Goal: Information Seeking & Learning: Learn about a topic

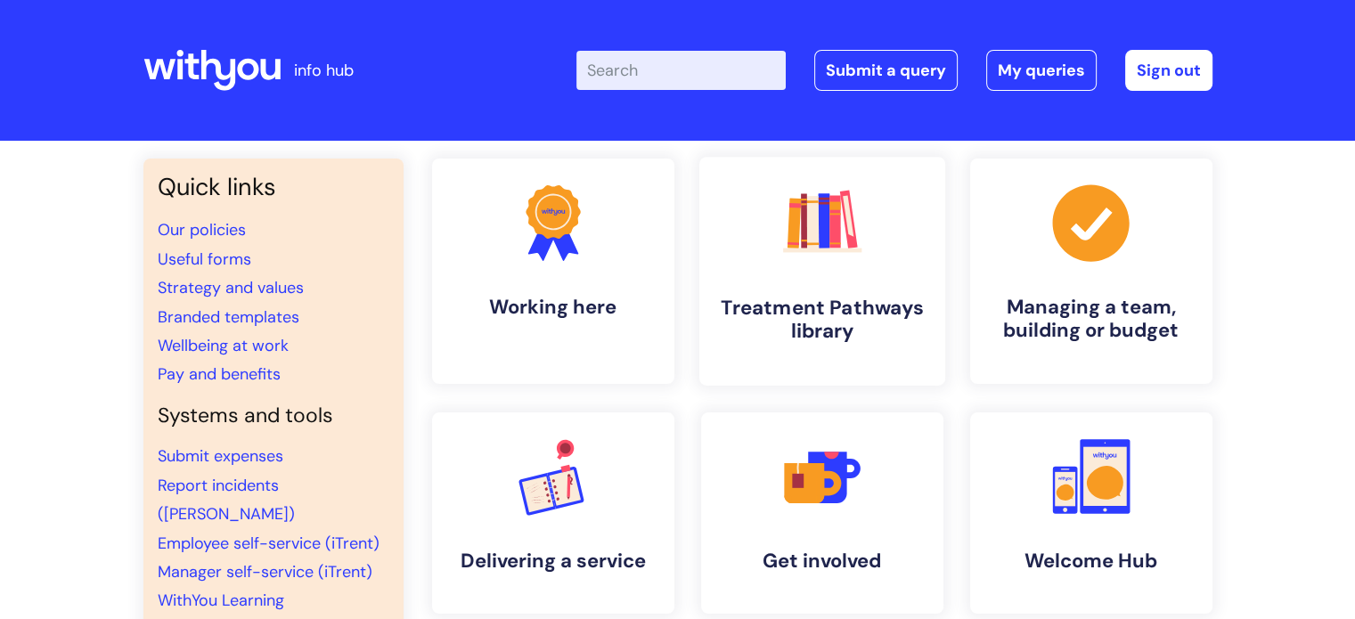
click at [818, 259] on icon ".cls-1{fill:#f89b22;}.cls-1,.cls-2,.cls-3,.cls-4,.cls-5,.cls-6,.cls-7{stroke-wi…" at bounding box center [821, 222] width 88 height 88
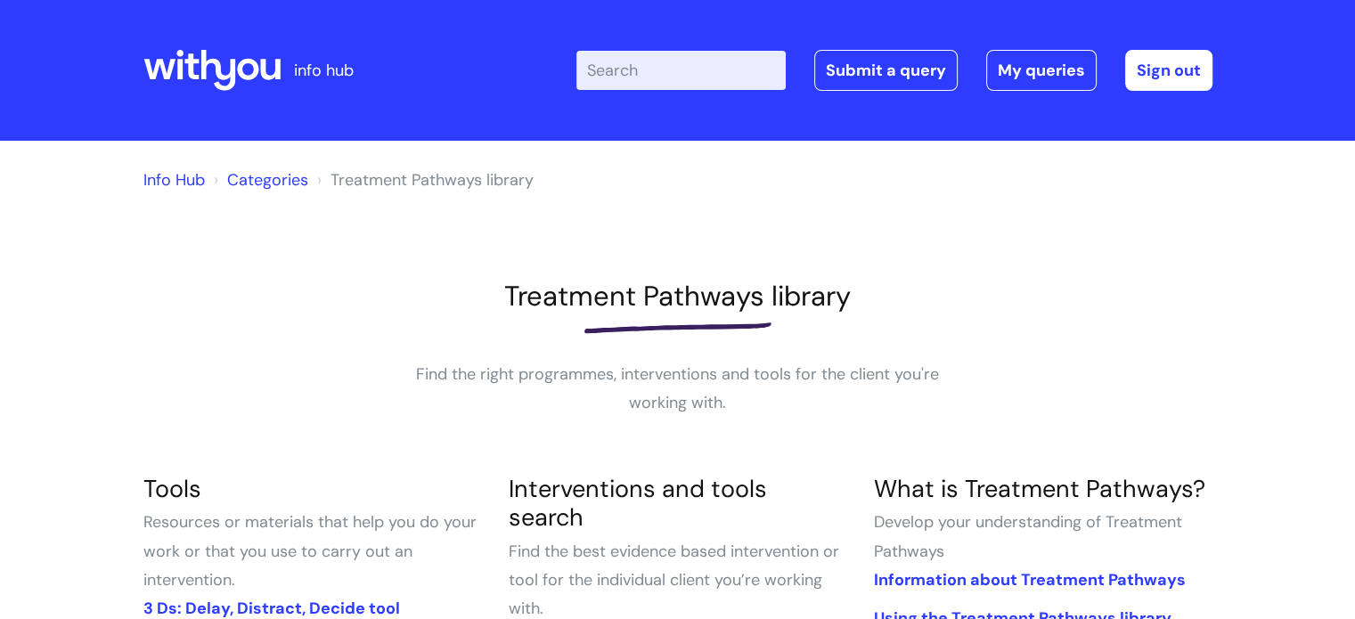
click at [647, 73] on input "Enter your search term here..." at bounding box center [680, 70] width 209 height 39
type input "my journal"
click button "Search" at bounding box center [0, 0] width 0 height 0
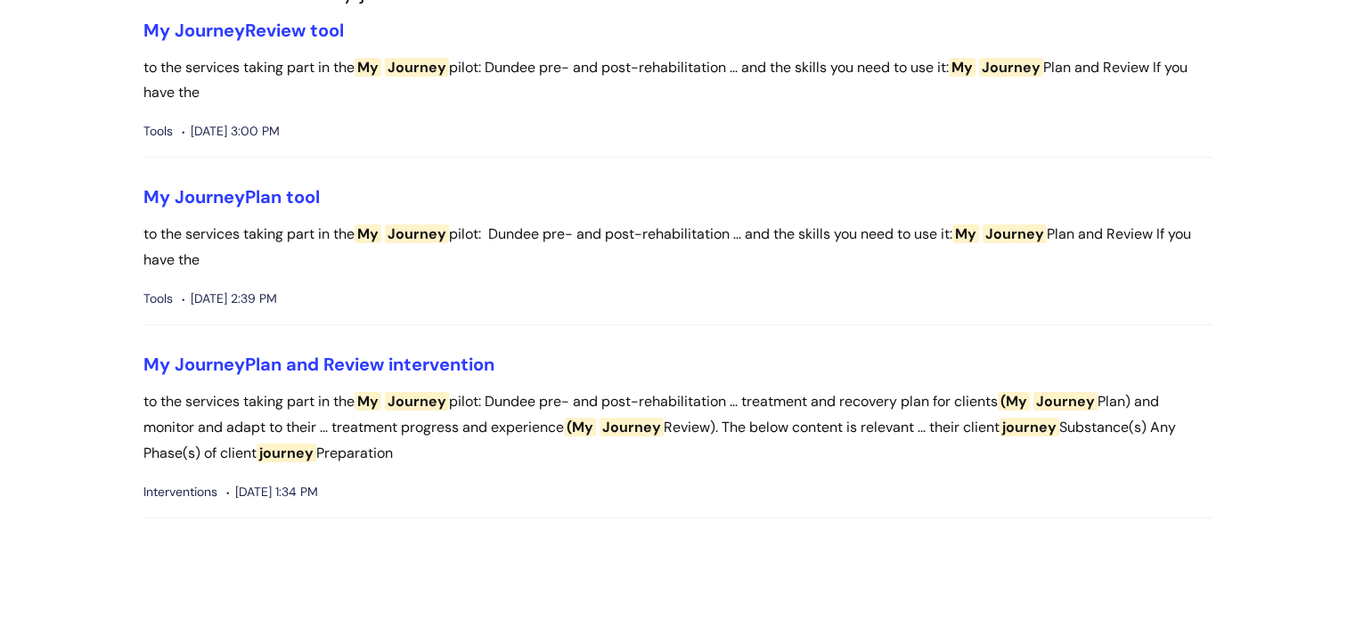
scroll to position [267, 0]
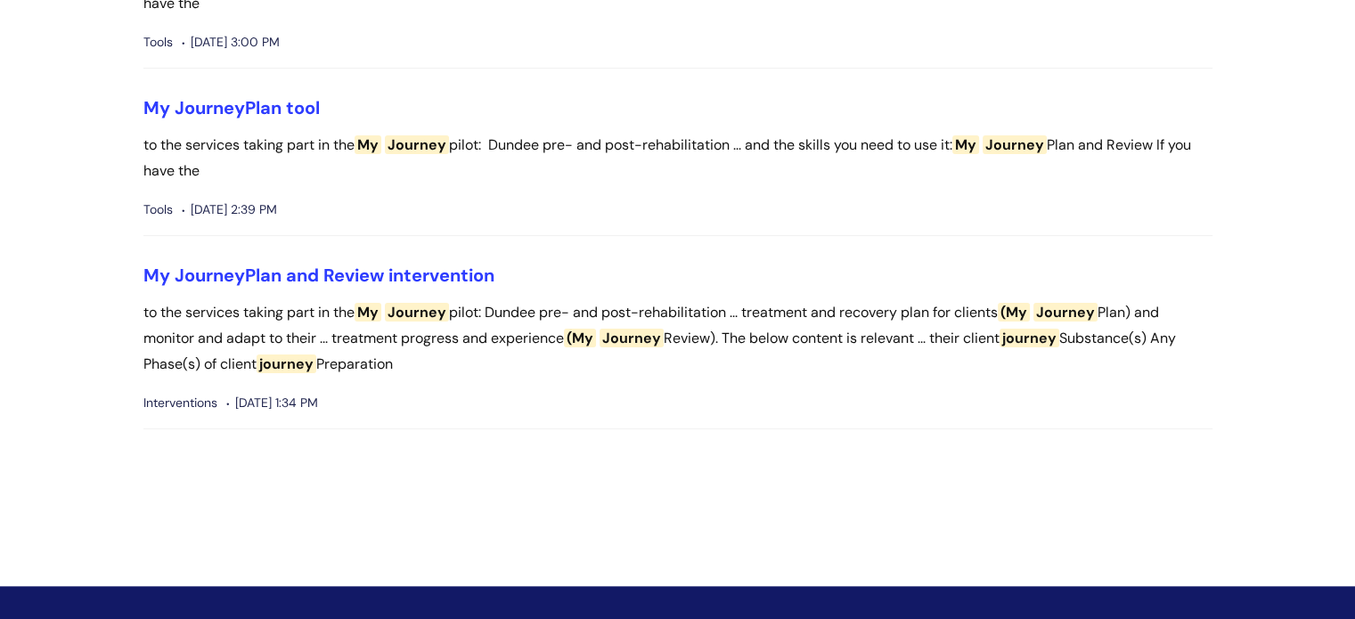
click at [1065, 309] on span "Journey" at bounding box center [1065, 312] width 64 height 19
click at [1047, 314] on p "to the services taking part in the My Journey pilot: Dundee pre- and post-rehab…" at bounding box center [677, 338] width 1069 height 77
click at [351, 270] on link "My Journey Plan and Review intervention" at bounding box center [318, 275] width 351 height 23
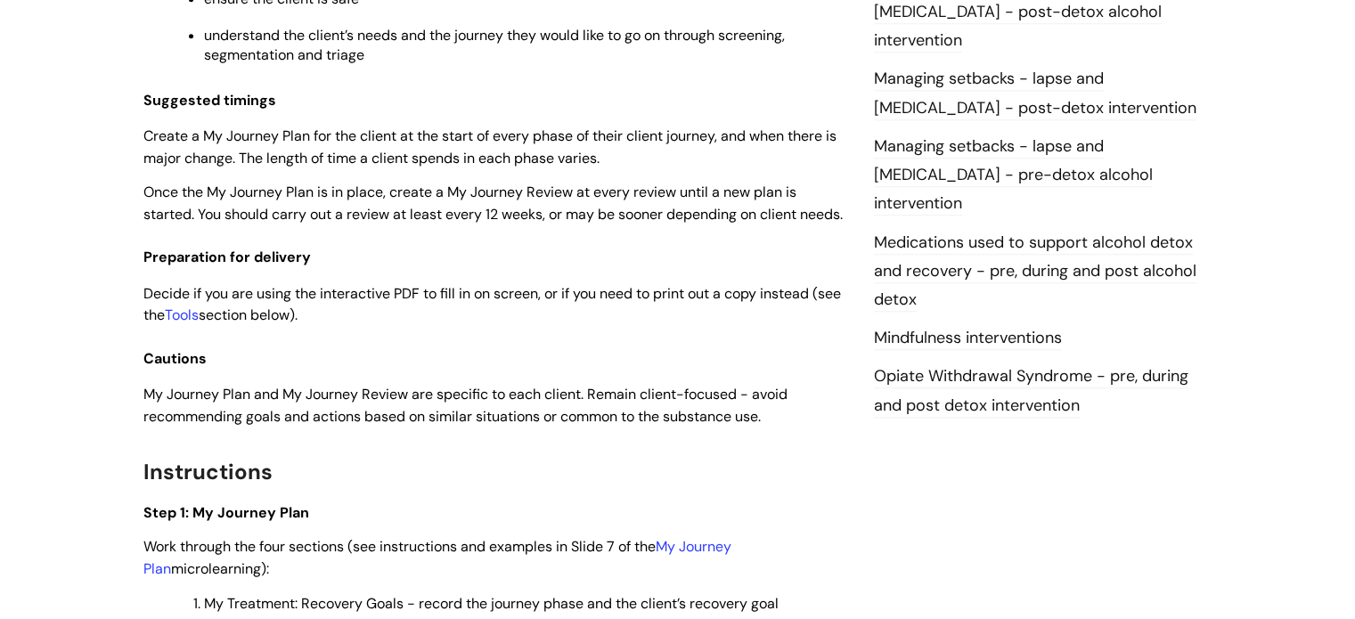
scroll to position [1870, 0]
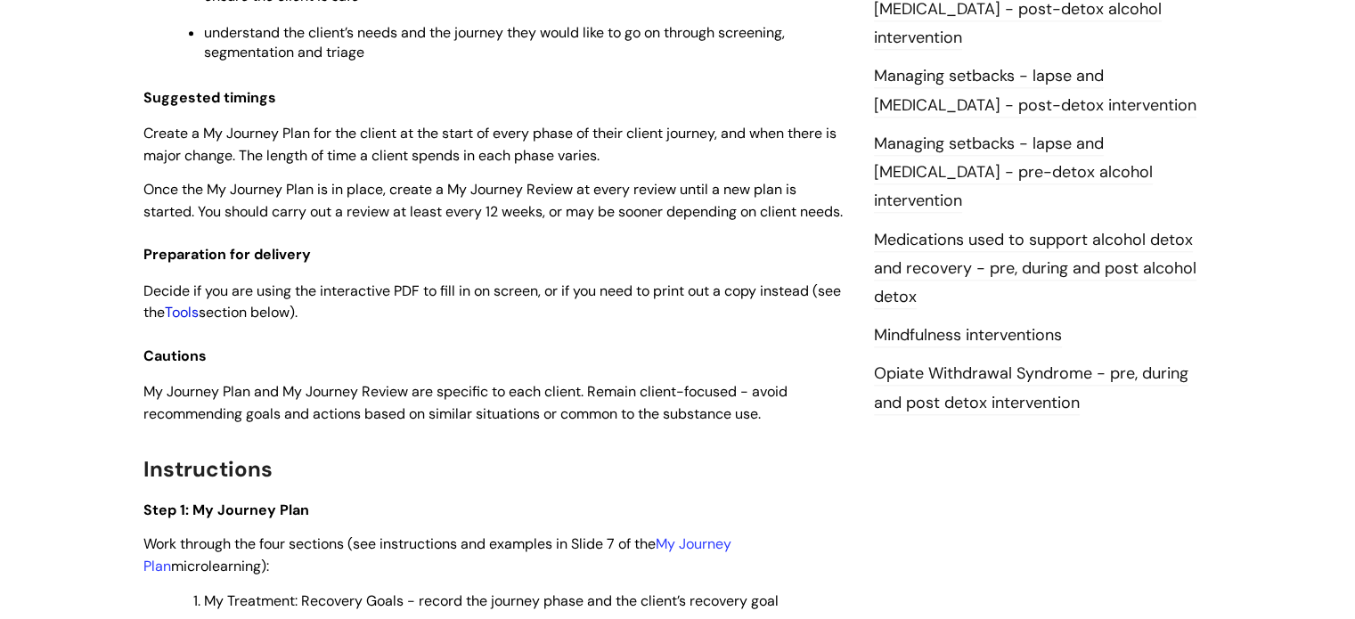
click at [199, 322] on link "Tools" at bounding box center [182, 312] width 34 height 19
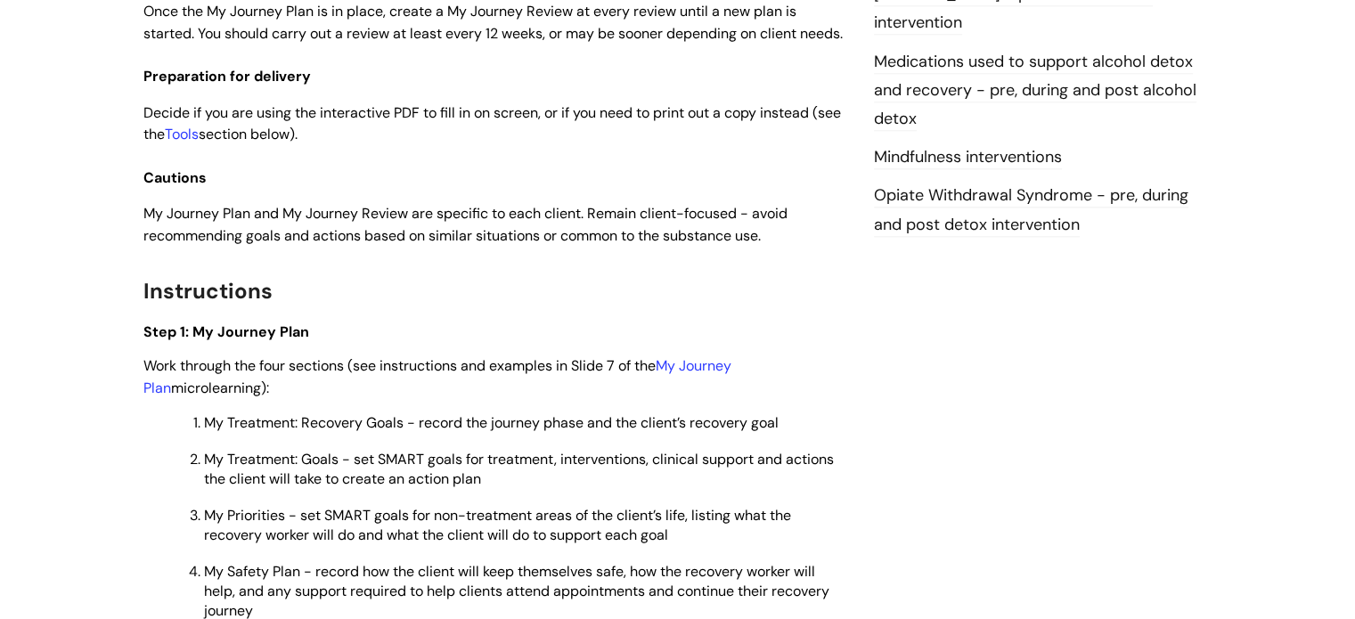
scroll to position [2137, 0]
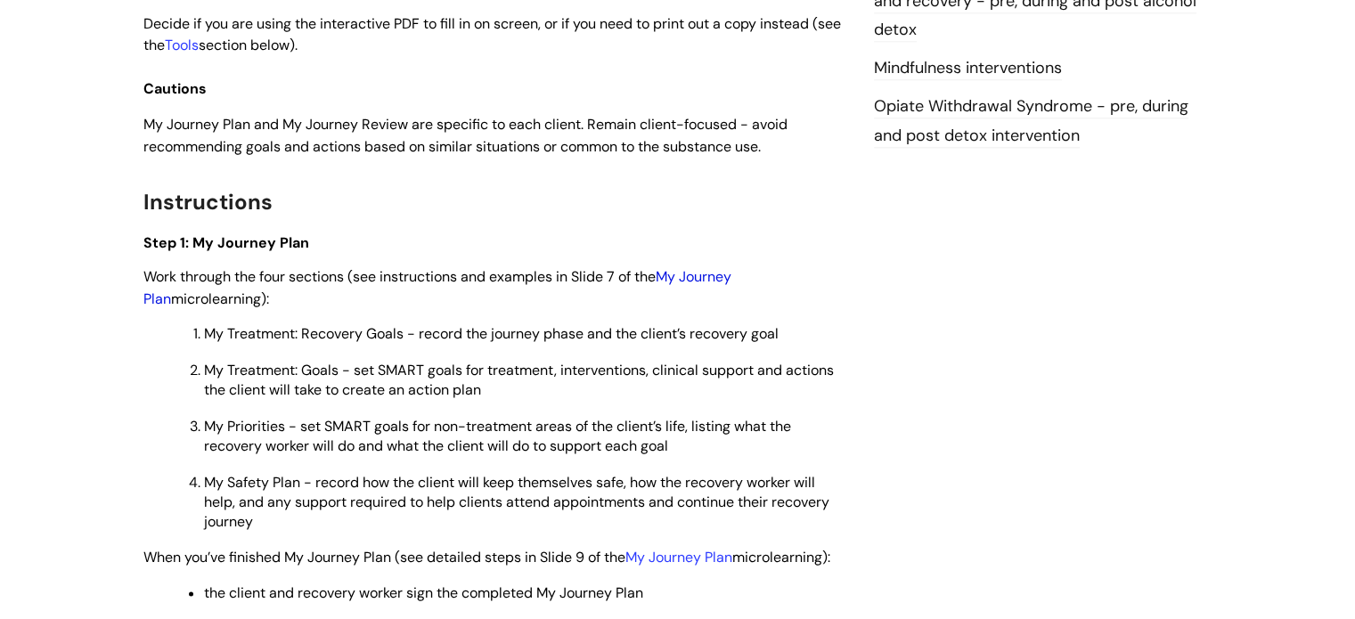
click at [698, 298] on link "My Journey Plan" at bounding box center [437, 287] width 588 height 41
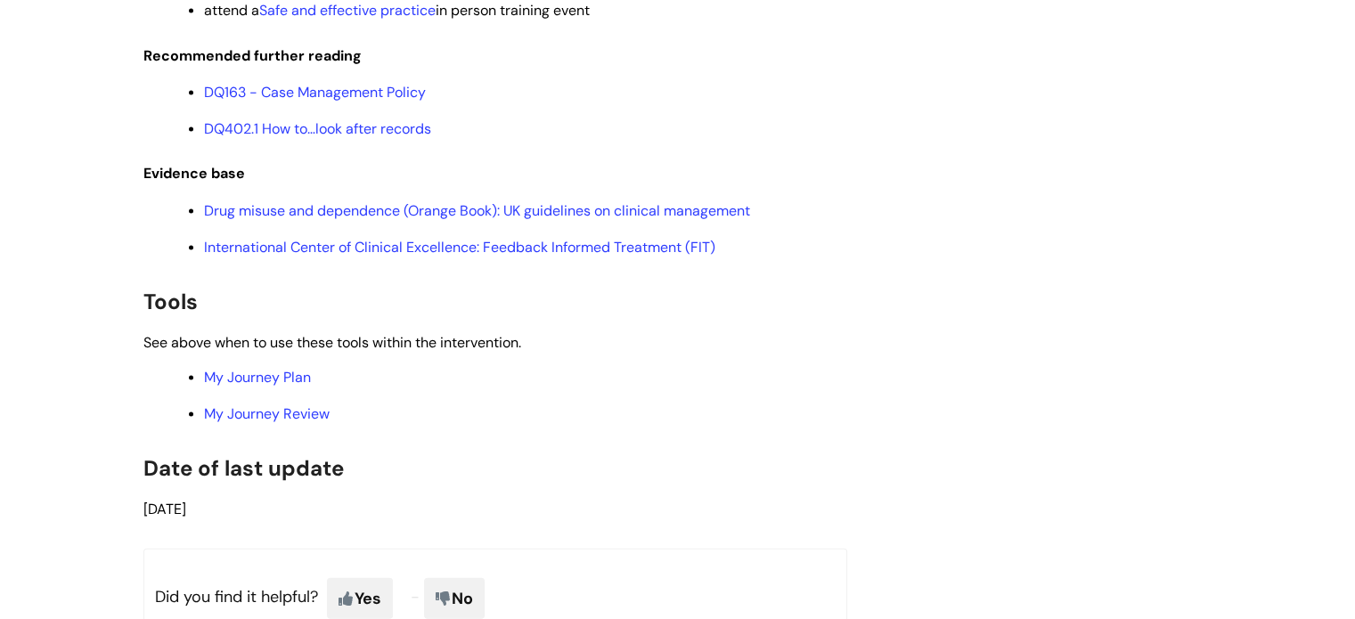
scroll to position [3830, 0]
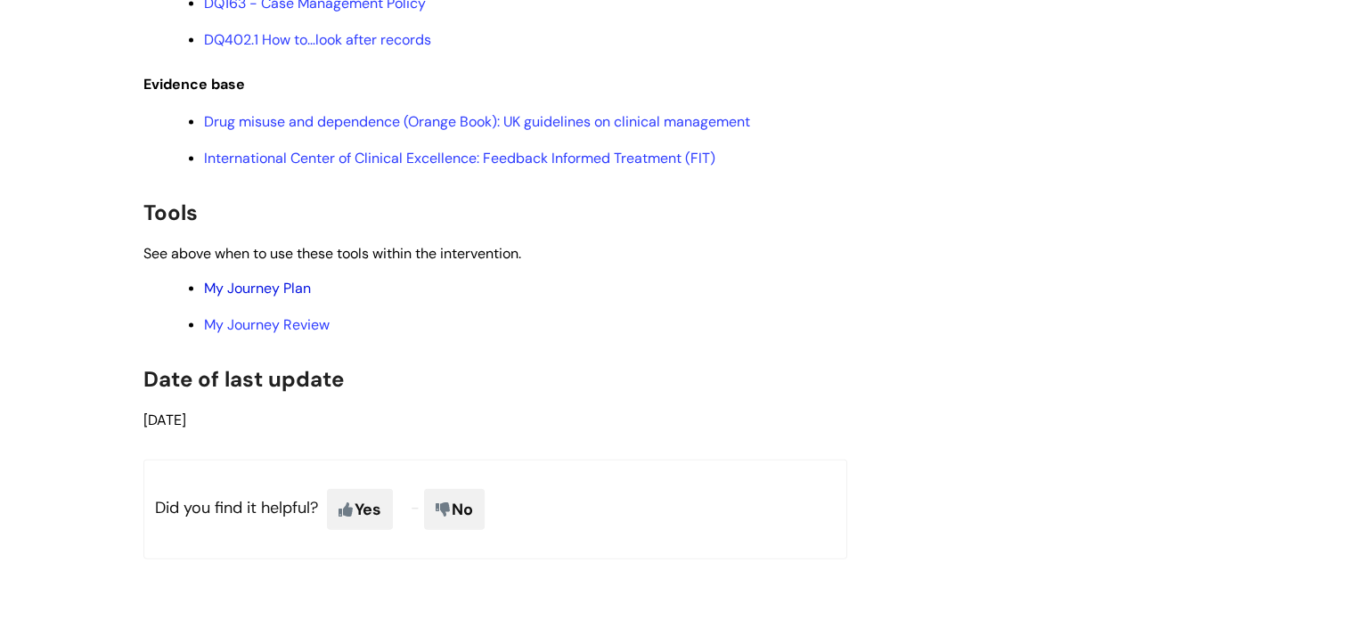
click at [267, 297] on link "My Journey Plan" at bounding box center [257, 288] width 107 height 19
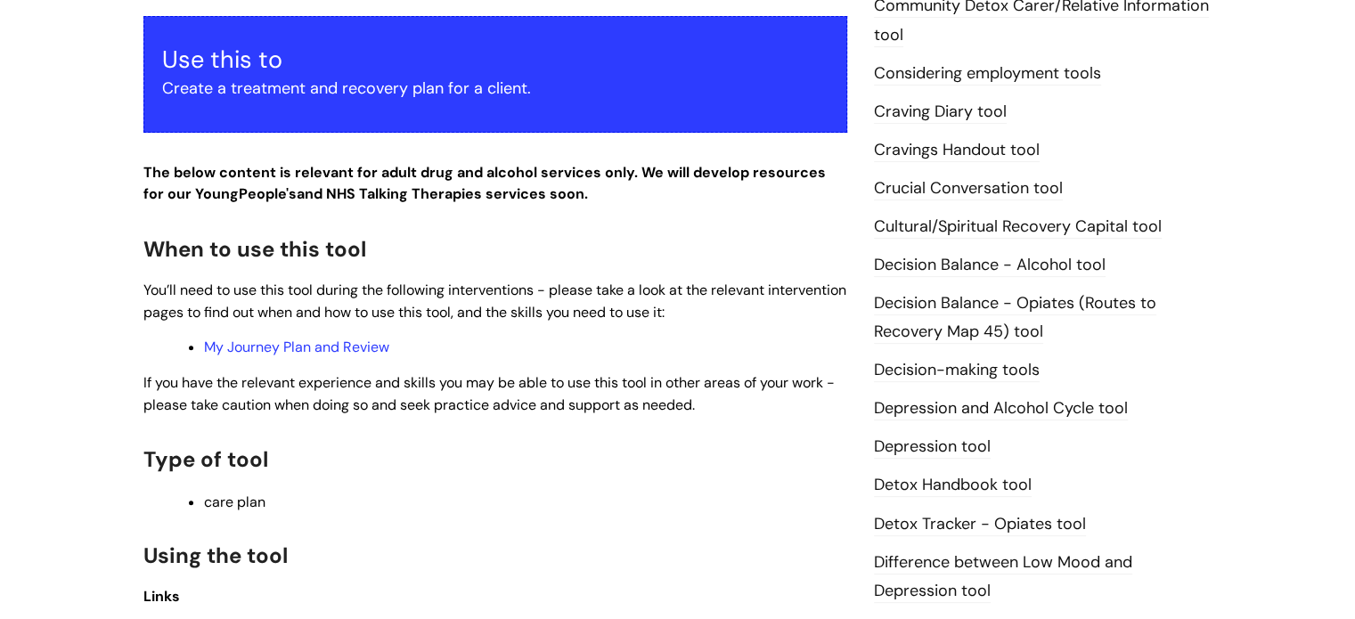
scroll to position [712, 0]
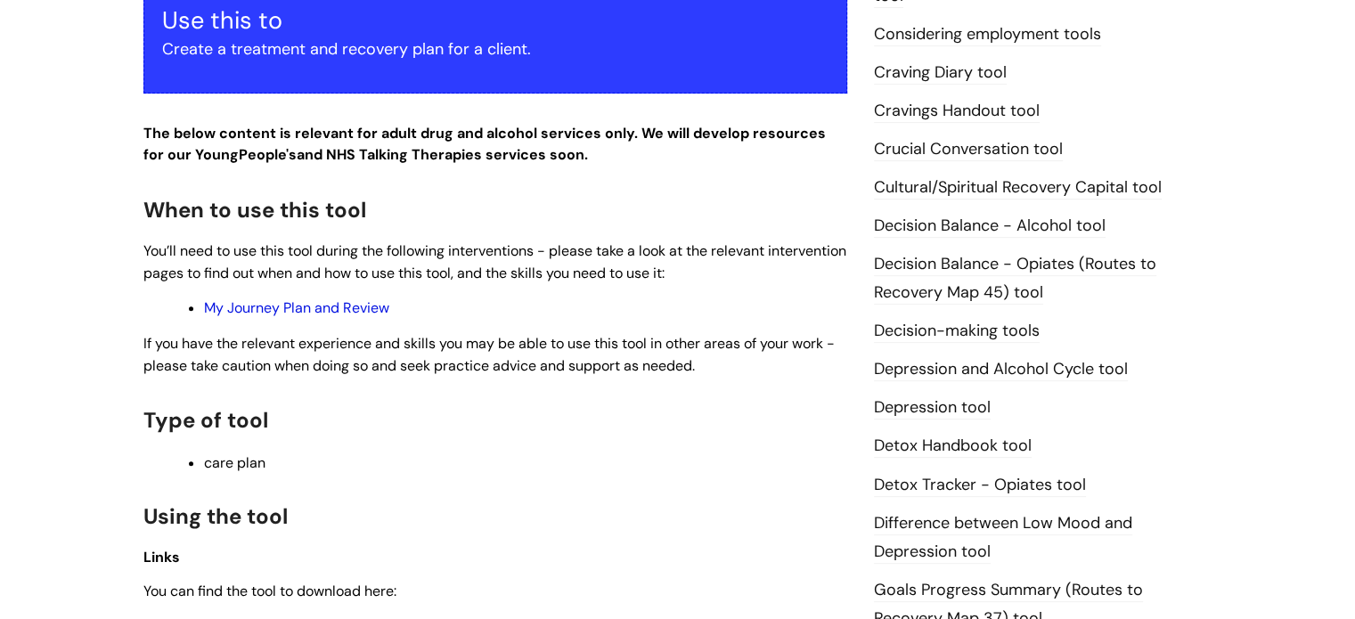
click at [313, 308] on link "My Journey Plan and Review" at bounding box center [296, 307] width 185 height 19
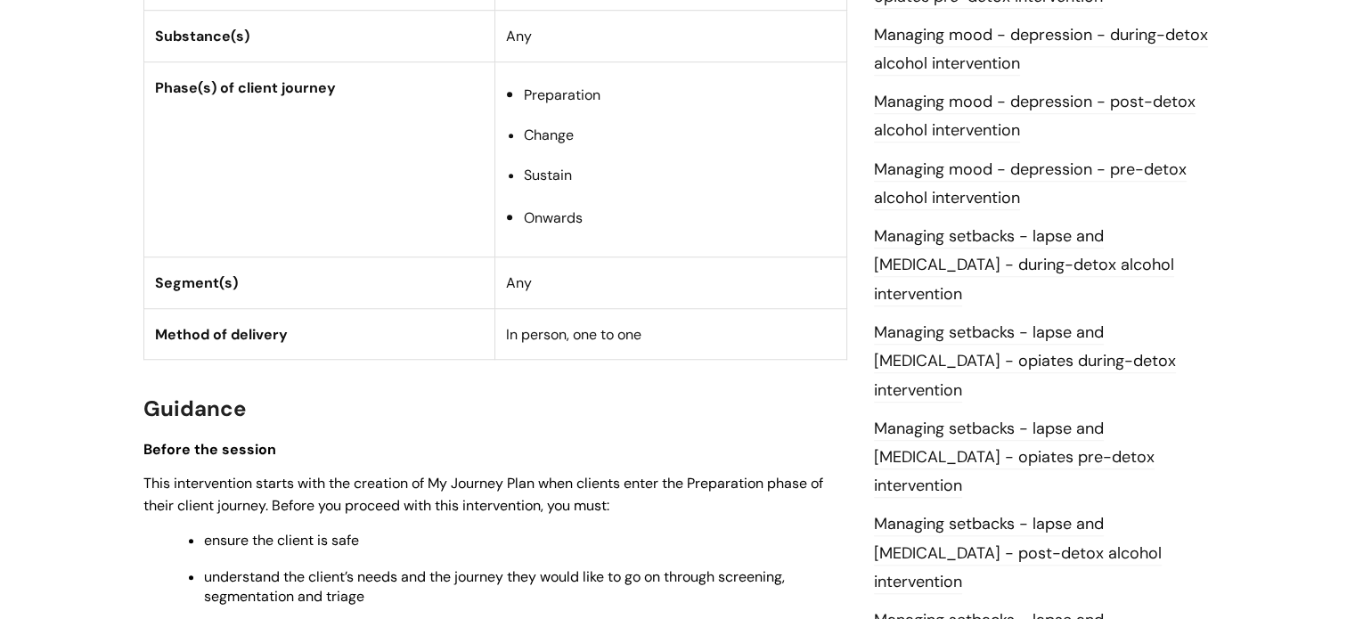
scroll to position [1514, 0]
